Goal: Check status: Check status

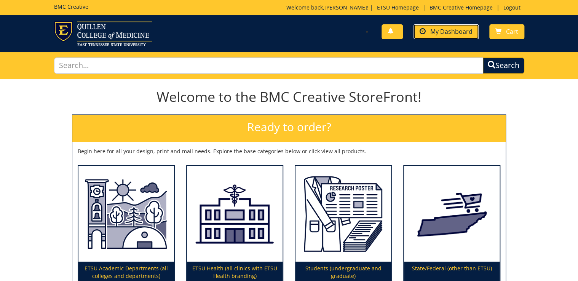
click at [438, 31] on span "My Dashboard" at bounding box center [451, 31] width 42 height 8
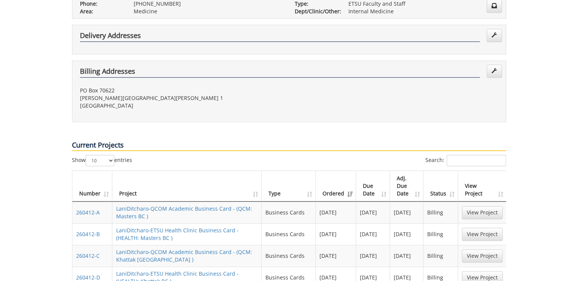
scroll to position [335, 0]
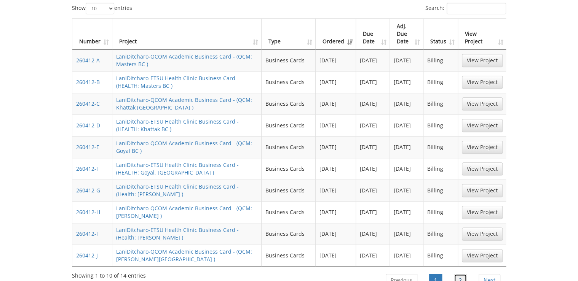
click at [457, 274] on link "2" at bounding box center [460, 280] width 13 height 13
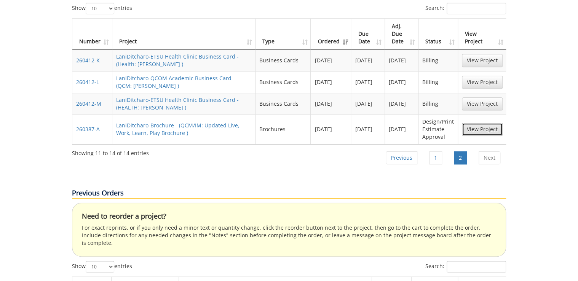
click at [470, 123] on link "View Project" at bounding box center [482, 129] width 41 height 13
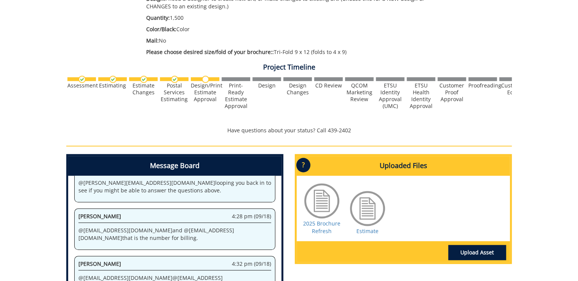
scroll to position [213, 0]
